Goal: Transaction & Acquisition: Obtain resource

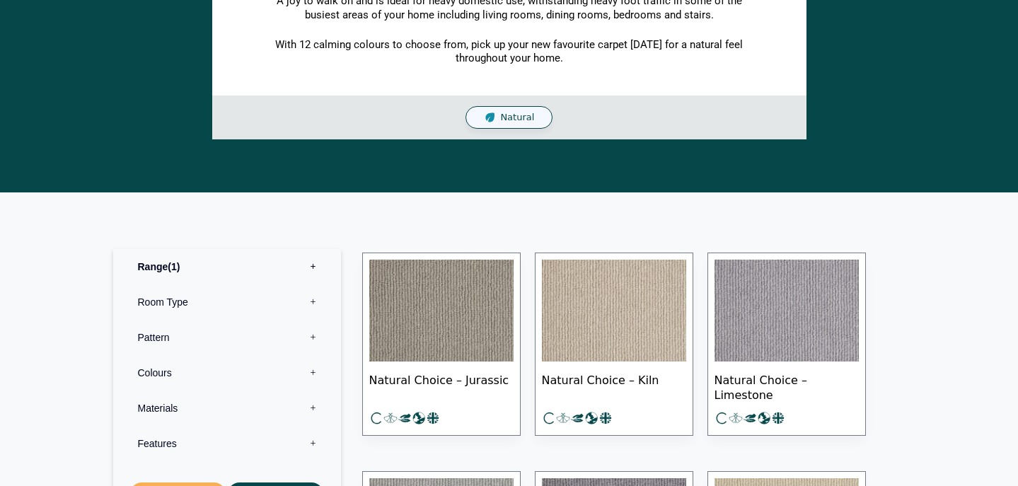
scroll to position [557, 0]
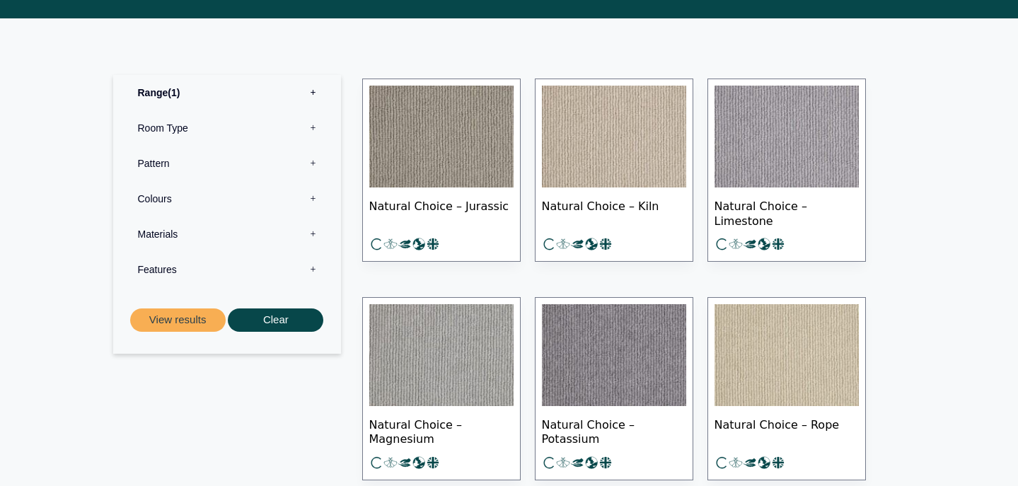
click at [624, 106] on img at bounding box center [614, 137] width 144 height 102
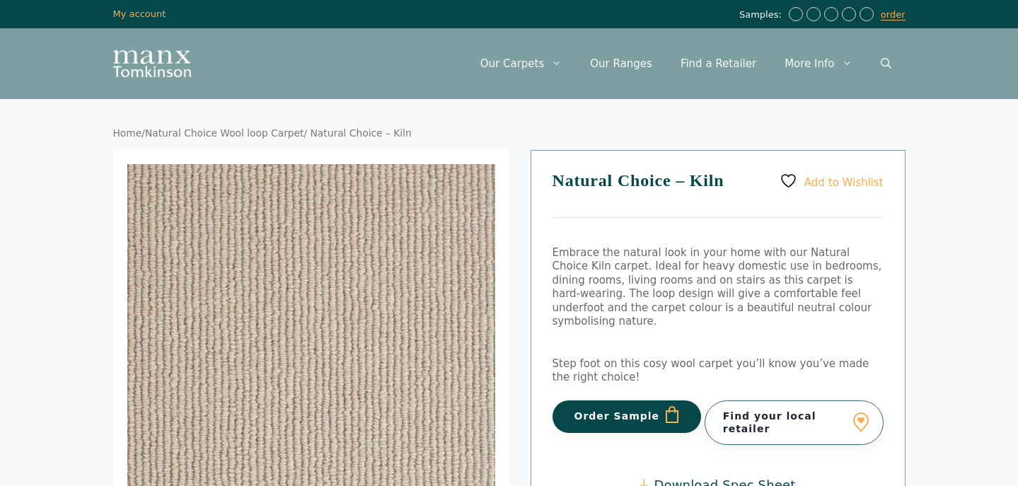
scroll to position [54, 0]
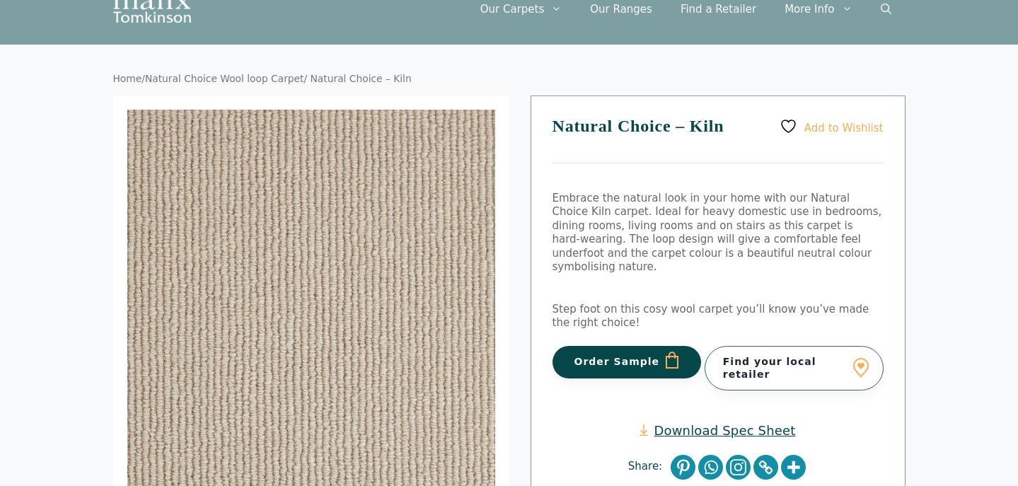
click at [636, 346] on button "Order Sample" at bounding box center [626, 362] width 149 height 33
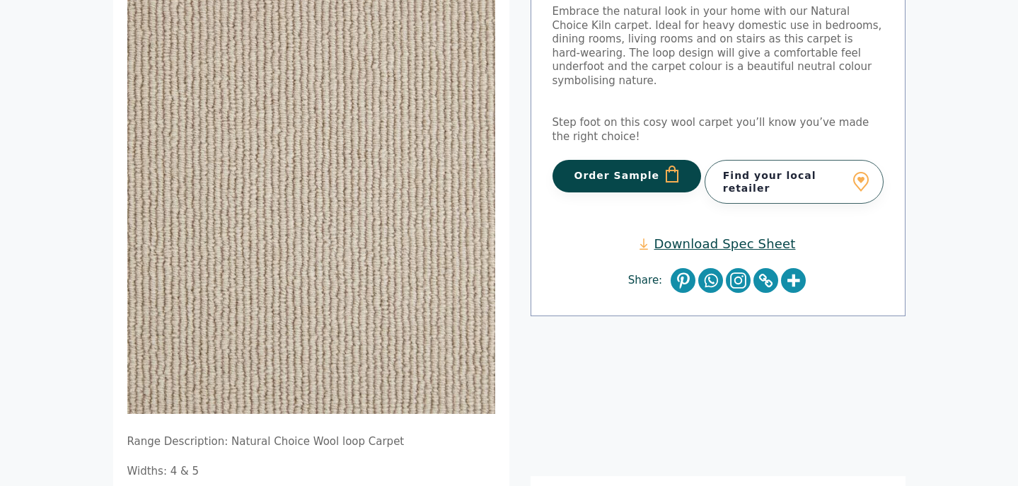
scroll to position [92, 0]
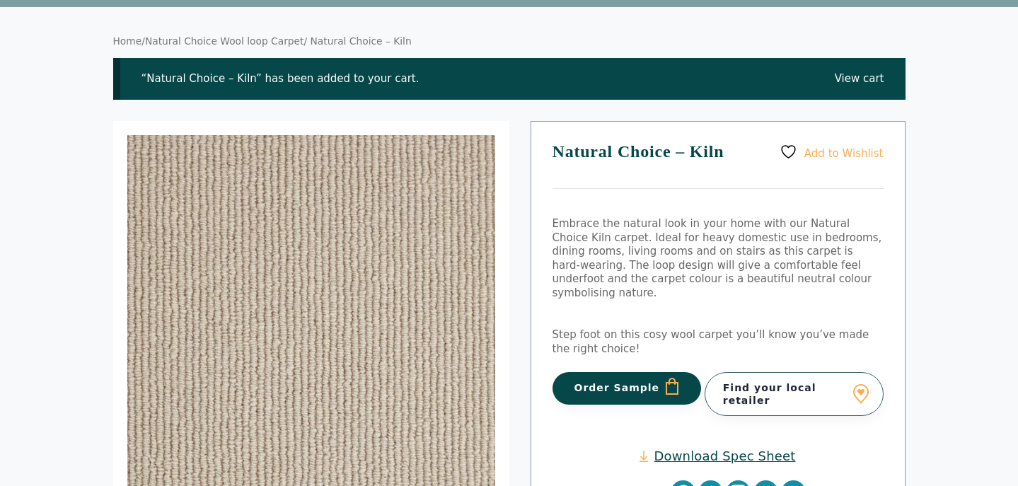
click at [624, 379] on button "Order Sample" at bounding box center [626, 388] width 149 height 33
